Goal: Transaction & Acquisition: Subscribe to service/newsletter

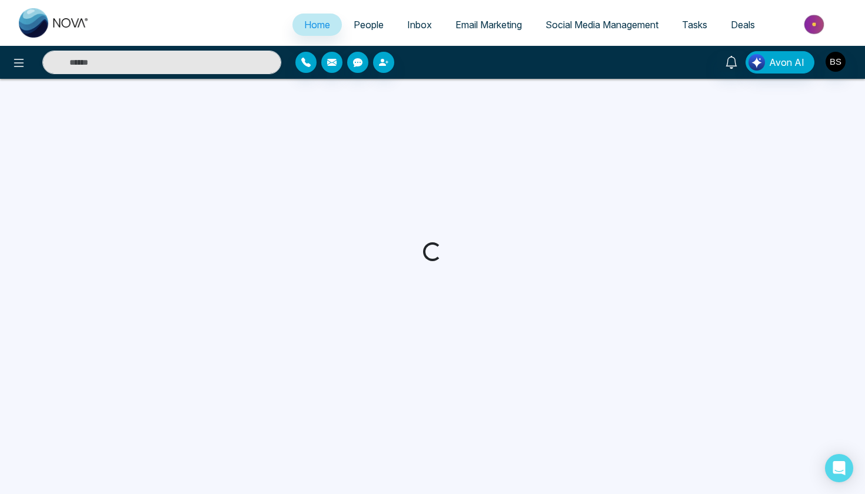
select select "*"
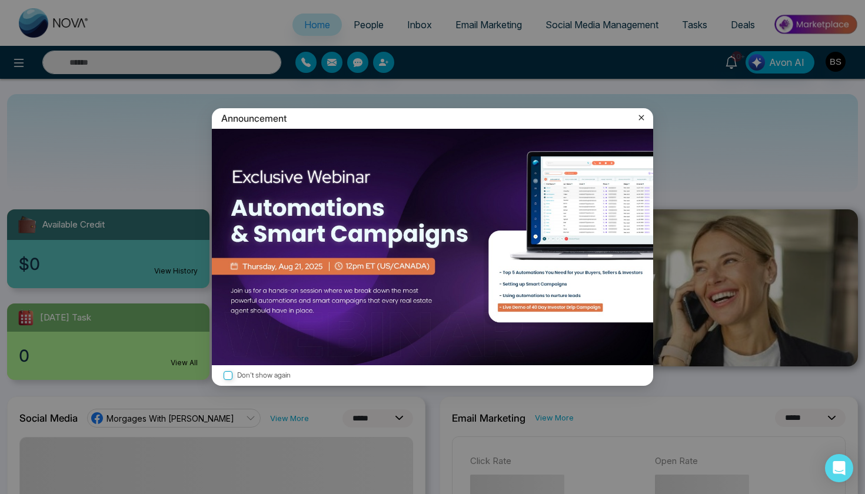
click at [638, 118] on icon at bounding box center [641, 118] width 12 height 12
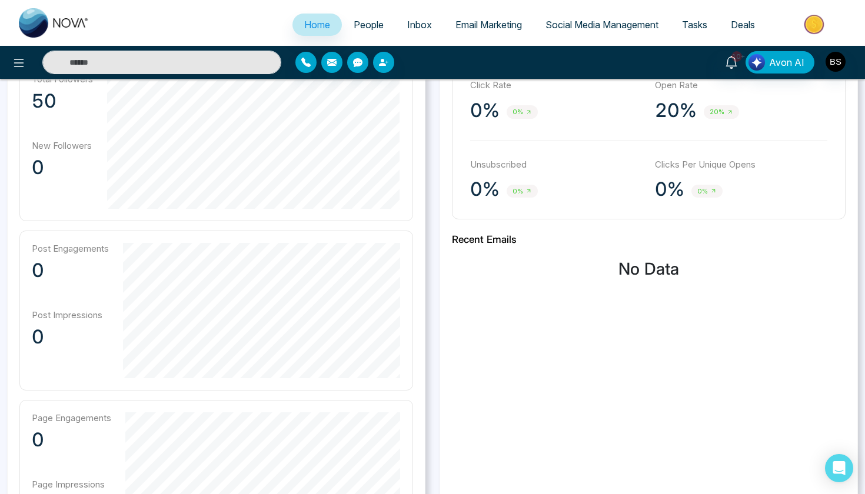
scroll to position [378, 0]
